Goal: Navigation & Orientation: Find specific page/section

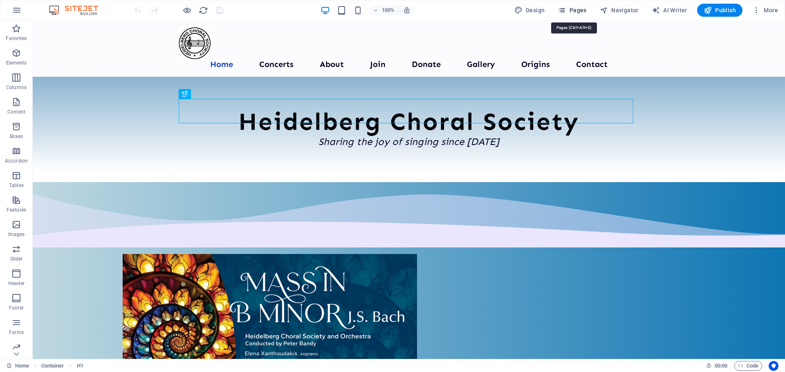
click at [580, 11] on span "Pages" at bounding box center [571, 10] width 29 height 8
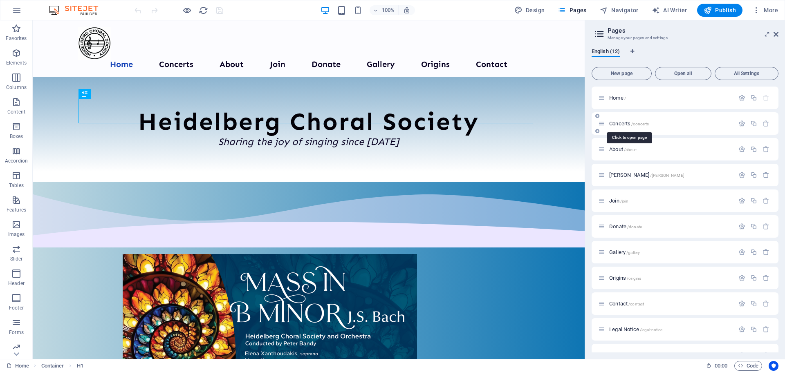
click at [622, 125] on span "Concerts /concerts" at bounding box center [629, 124] width 40 height 6
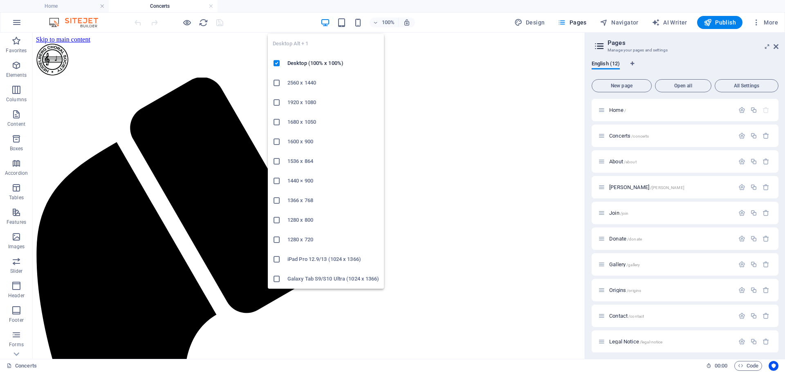
click at [325, 22] on icon "button" at bounding box center [324, 22] width 9 height 9
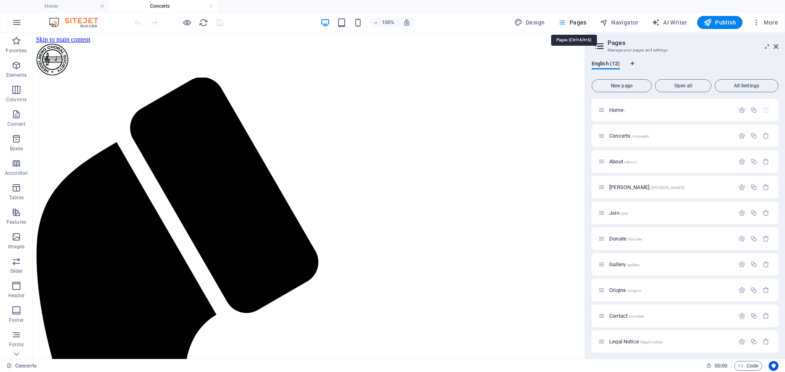
click at [578, 20] on span "Pages" at bounding box center [571, 22] width 29 height 8
click at [620, 113] on div "Home /" at bounding box center [666, 109] width 136 height 9
click at [611, 111] on span "Home /" at bounding box center [617, 110] width 17 height 6
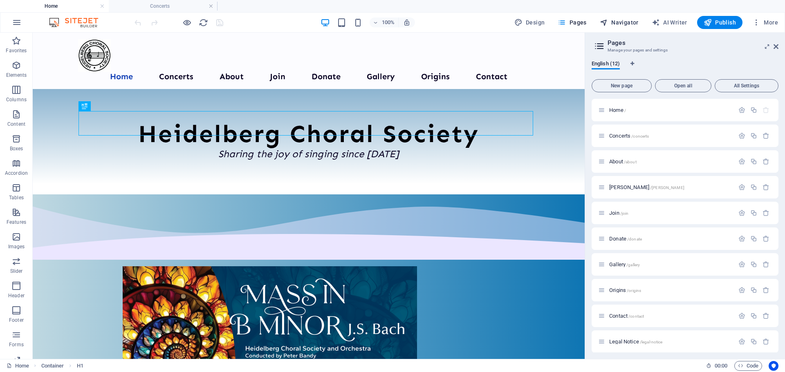
click at [621, 22] on span "Navigator" at bounding box center [619, 22] width 39 height 8
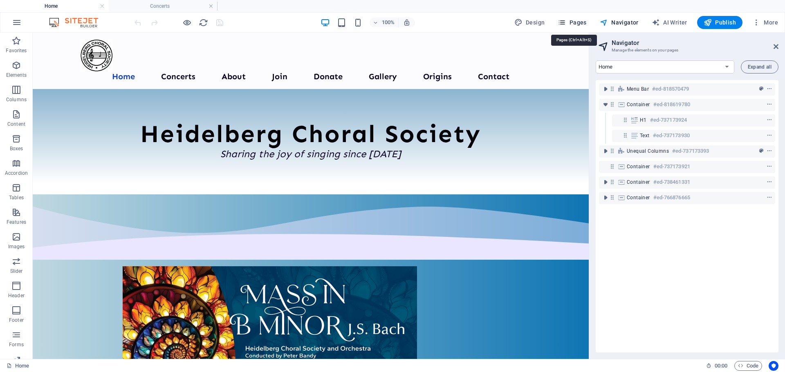
click at [565, 24] on icon "button" at bounding box center [561, 22] width 8 height 8
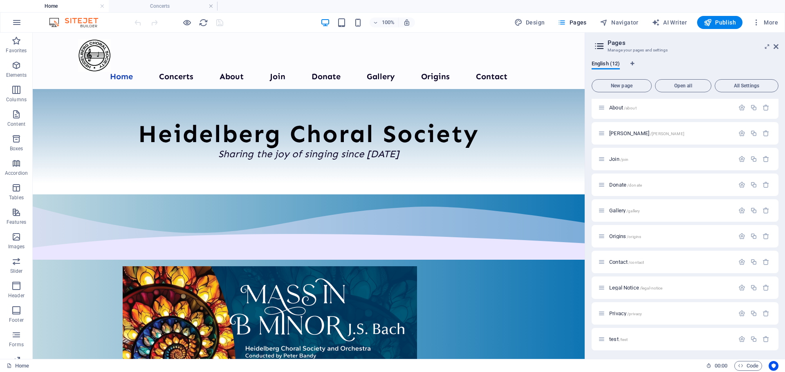
scroll to position [55, 0]
click at [602, 210] on icon at bounding box center [601, 209] width 7 height 7
click at [616, 210] on span "Gallery /gallery" at bounding box center [624, 209] width 31 height 6
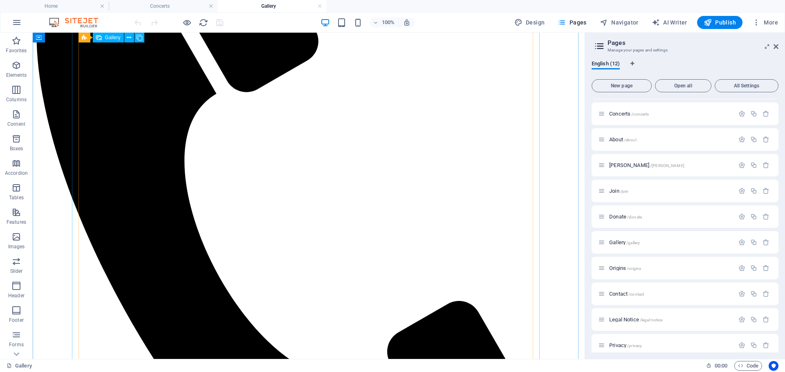
scroll to position [98, 0]
